Goal: Navigation & Orientation: Find specific page/section

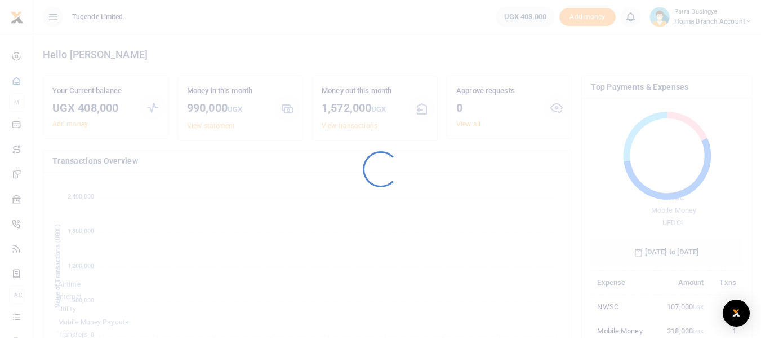
scroll to position [150, 143]
